Goal: Check status: Check status

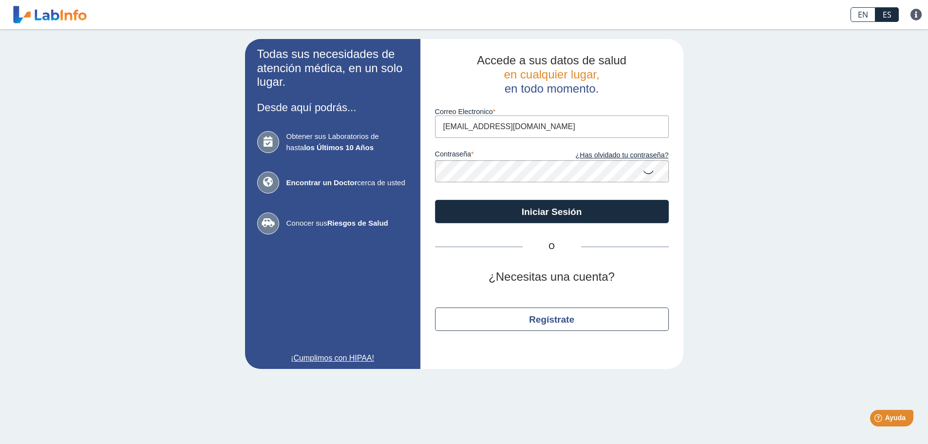
click at [536, 121] on input "[EMAIL_ADDRESS][DOMAIN_NAME]" at bounding box center [552, 126] width 234 height 22
type input "m"
type input "[EMAIL_ADDRESS][DOMAIN_NAME]"
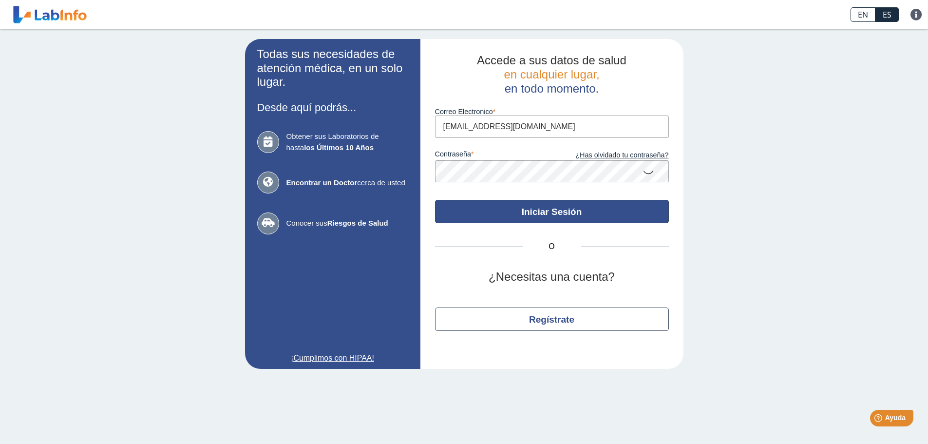
click at [557, 212] on button "Iniciar Sesión" at bounding box center [552, 211] width 234 height 23
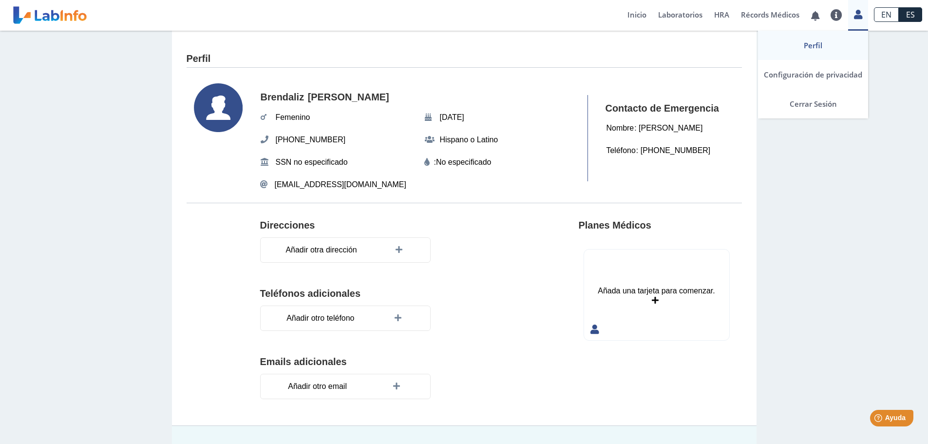
click at [861, 13] on icon at bounding box center [858, 14] width 8 height 7
click at [828, 107] on link "Cerrar Sesión" at bounding box center [813, 103] width 110 height 29
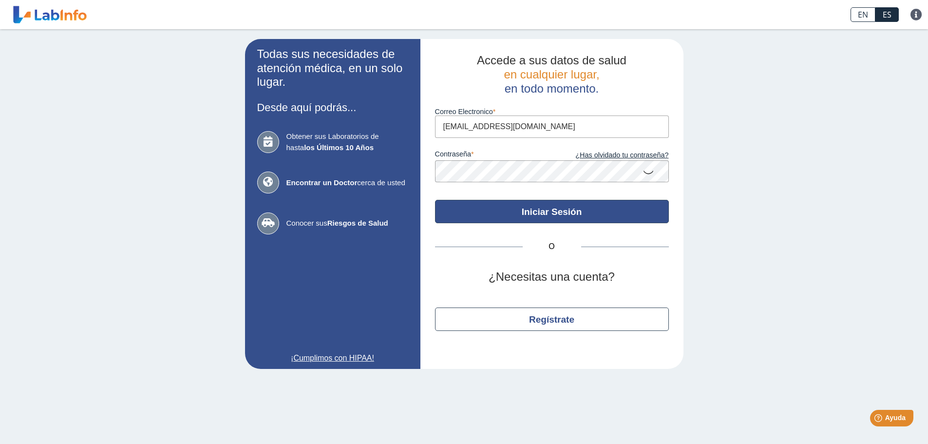
click at [535, 209] on button "Iniciar Sesión" at bounding box center [552, 211] width 234 height 23
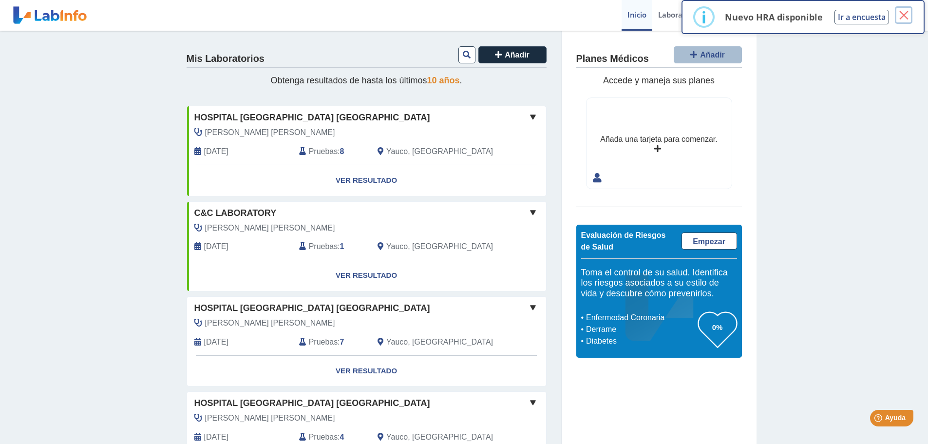
click at [903, 10] on button "×" at bounding box center [904, 15] width 18 height 18
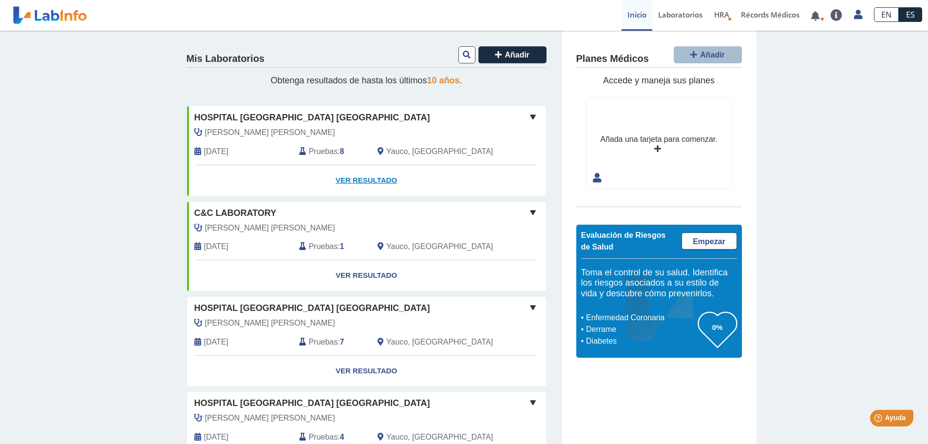
click at [360, 174] on link "Ver Resultado" at bounding box center [366, 180] width 359 height 31
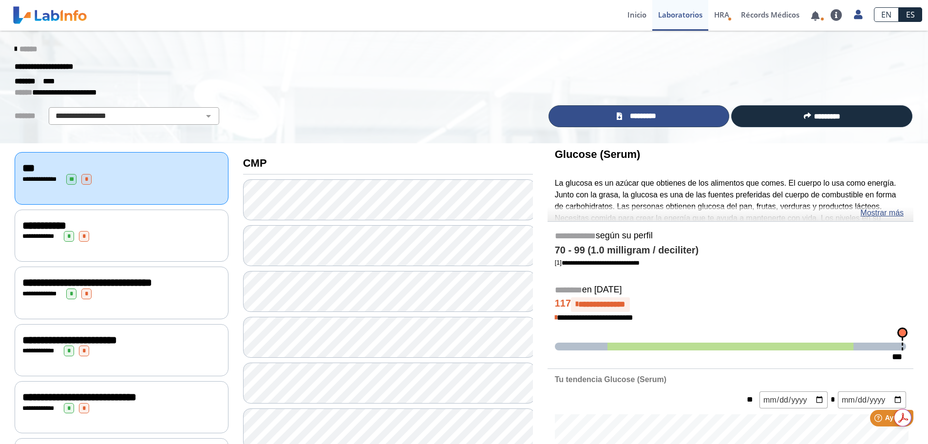
click at [657, 114] on span "*********" at bounding box center [643, 116] width 36 height 11
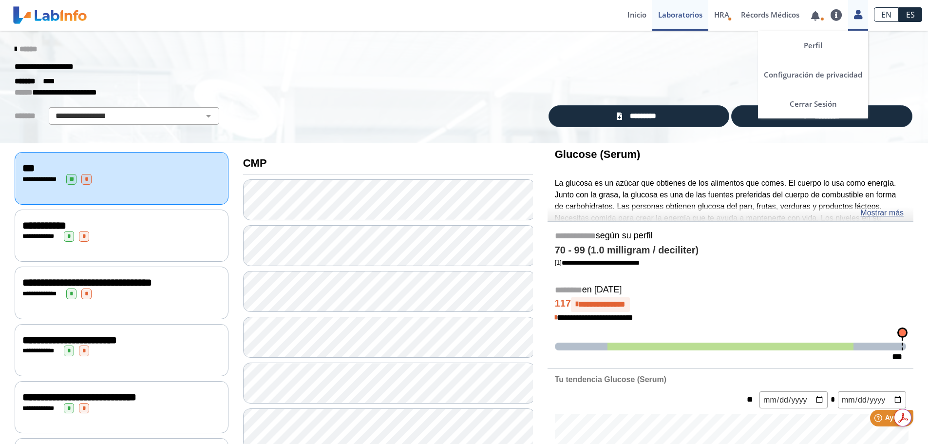
click at [863, 15] on link at bounding box center [858, 13] width 20 height 13
click at [832, 103] on link "Cerrar Sesión" at bounding box center [813, 103] width 110 height 29
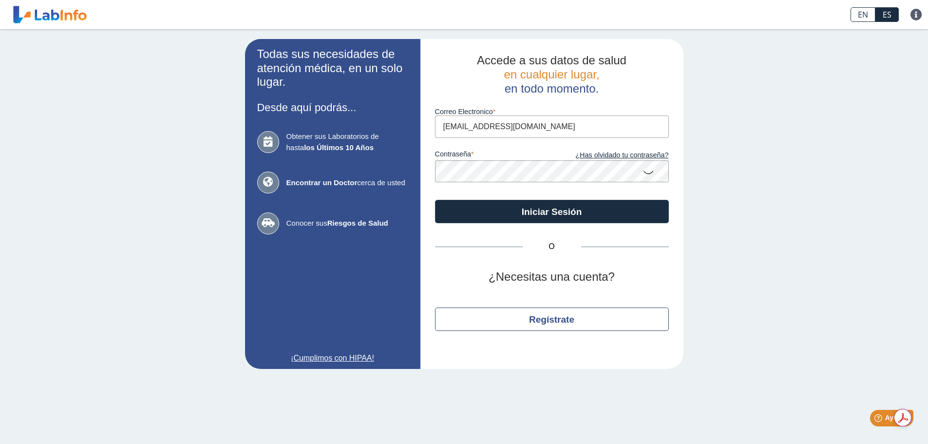
click at [576, 124] on input "[EMAIL_ADDRESS][DOMAIN_NAME]" at bounding box center [552, 126] width 234 height 22
type input "b"
type input "[EMAIL_ADDRESS][DOMAIN_NAME]"
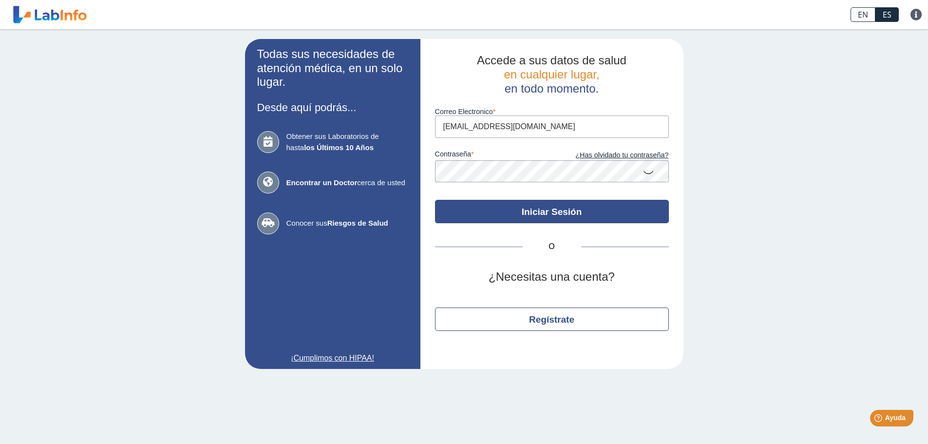
click at [587, 210] on button "Iniciar Sesión" at bounding box center [552, 211] width 234 height 23
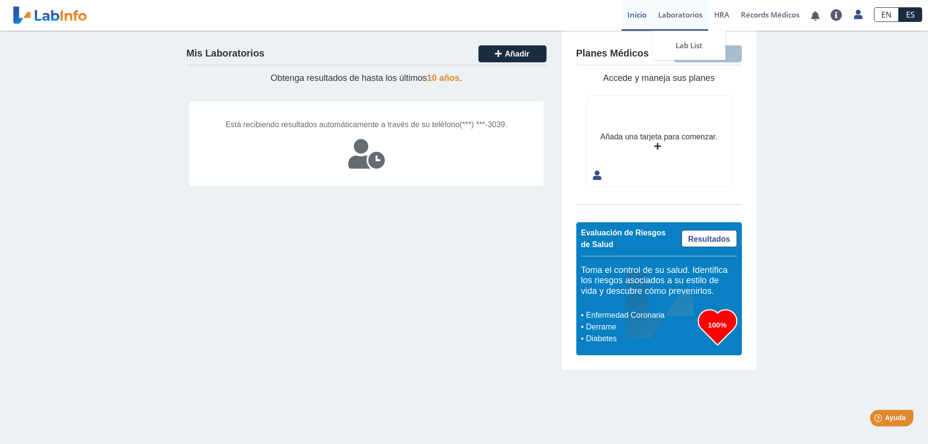
click at [678, 16] on link "Laboratorios" at bounding box center [680, 15] width 56 height 31
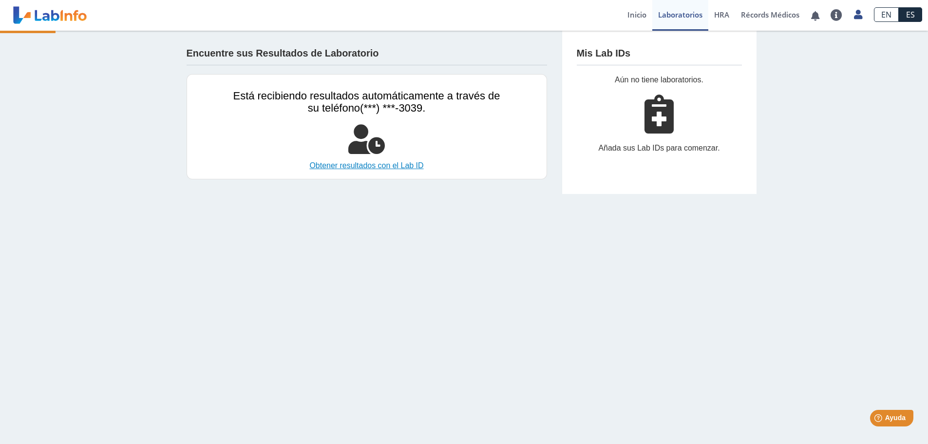
click at [359, 164] on link "Obtener resultados con el Lab ID" at bounding box center [366, 166] width 267 height 12
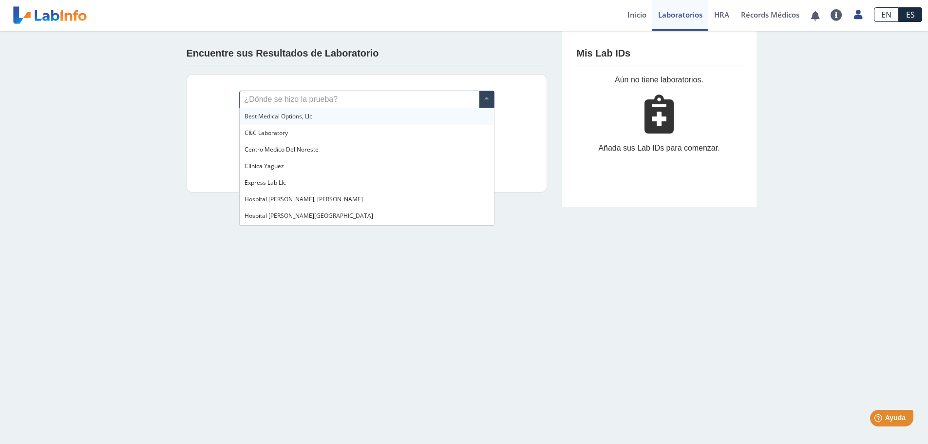
click at [477, 98] on input "text" at bounding box center [367, 99] width 254 height 17
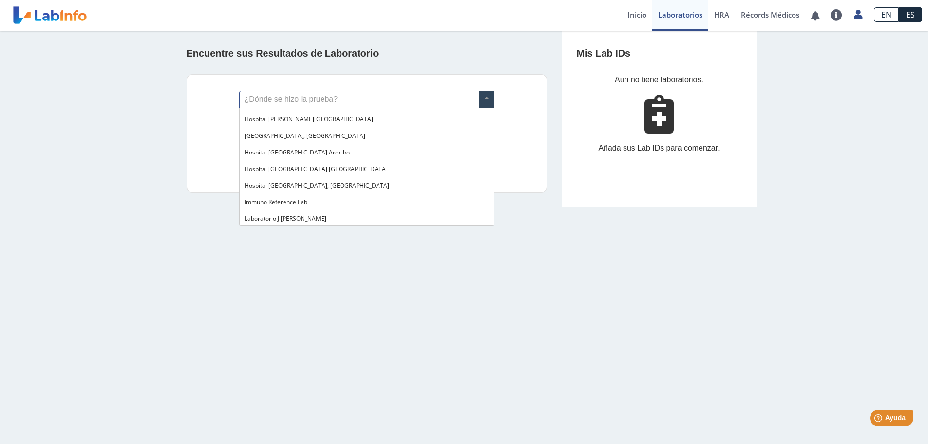
scroll to position [97, 0]
click at [324, 168] on div "Hospital [GEOGRAPHIC_DATA] [GEOGRAPHIC_DATA]" at bounding box center [367, 168] width 254 height 17
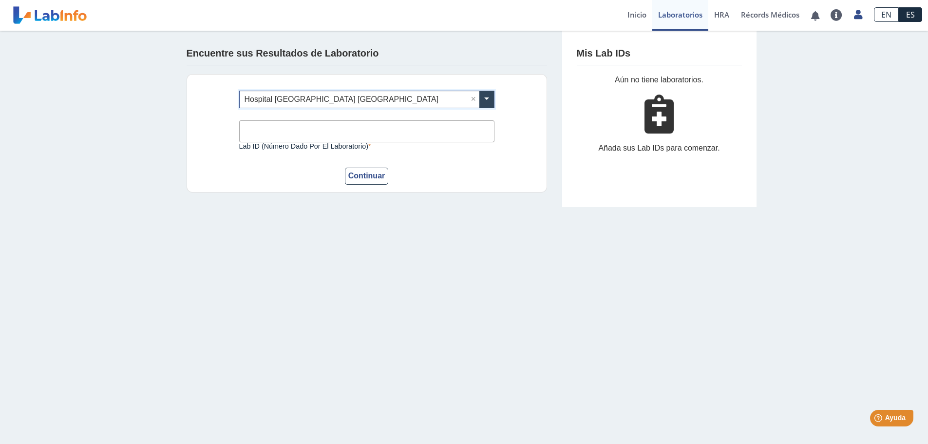
click at [287, 130] on input "Lab ID (número dado por el laboratorio)" at bounding box center [366, 131] width 255 height 22
type input "1507803"
click at [360, 179] on button "Continuar" at bounding box center [367, 176] width 44 height 17
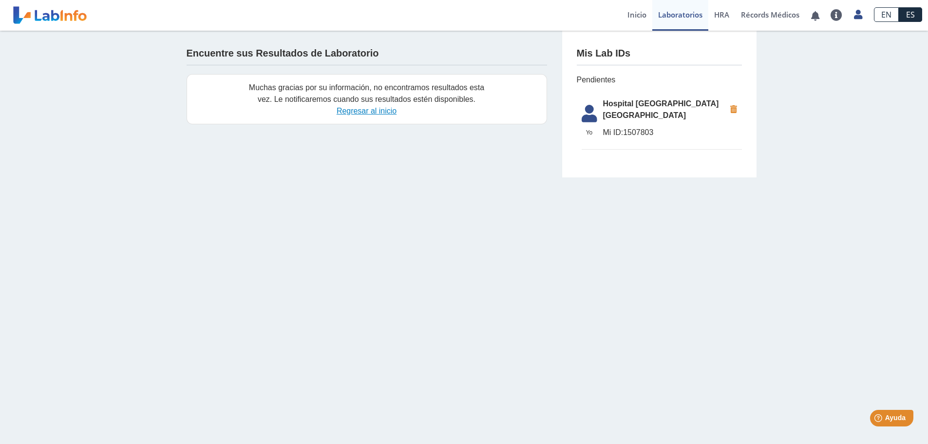
click at [380, 112] on link "Regresar al inicio" at bounding box center [367, 111] width 60 height 8
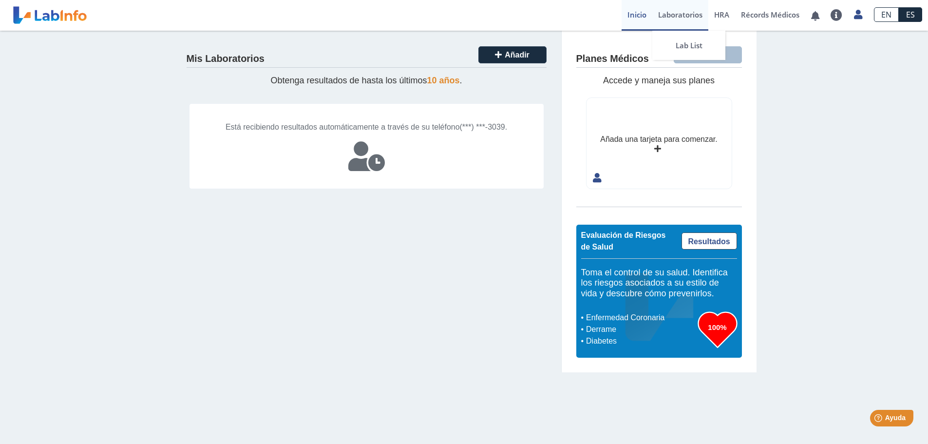
click at [673, 19] on link "Laboratorios" at bounding box center [680, 15] width 56 height 31
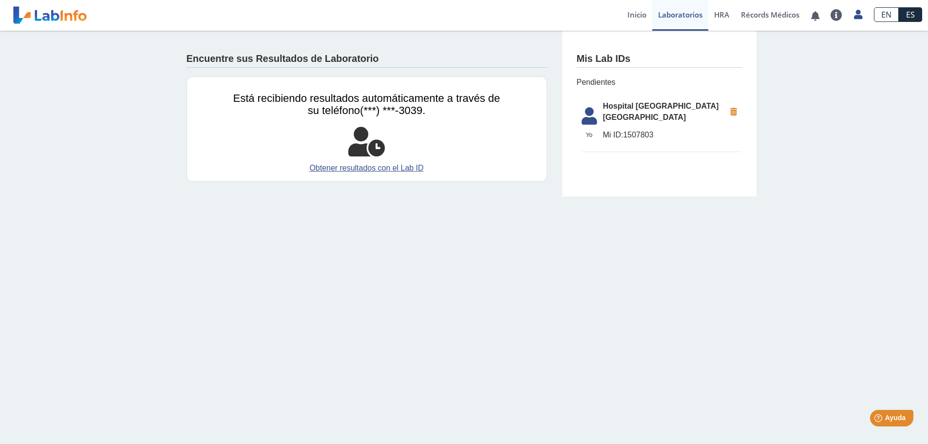
click at [649, 116] on li "Yo Yo Hospital Pavia Yauco Mi ID: 1507803" at bounding box center [662, 123] width 160 height 57
click at [724, 18] on span "HRA" at bounding box center [721, 15] width 15 height 10
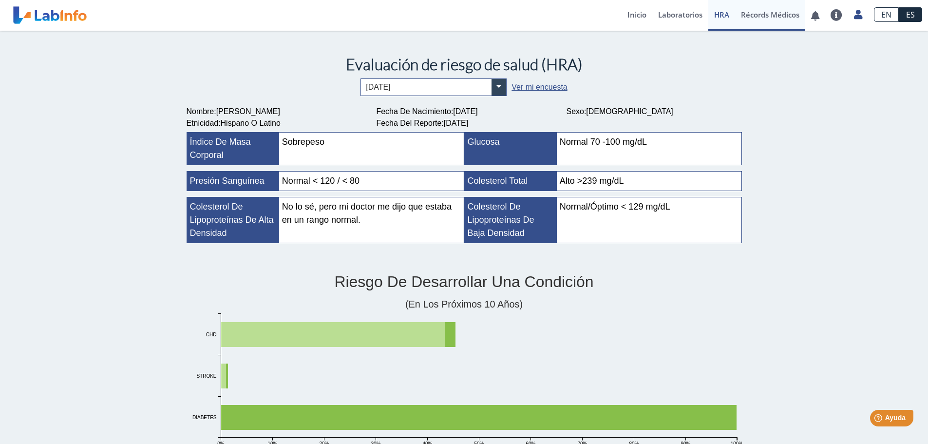
click at [765, 17] on link "Récords Médicos" at bounding box center [770, 15] width 70 height 31
